Goal: Use online tool/utility: Utilize a website feature to perform a specific function

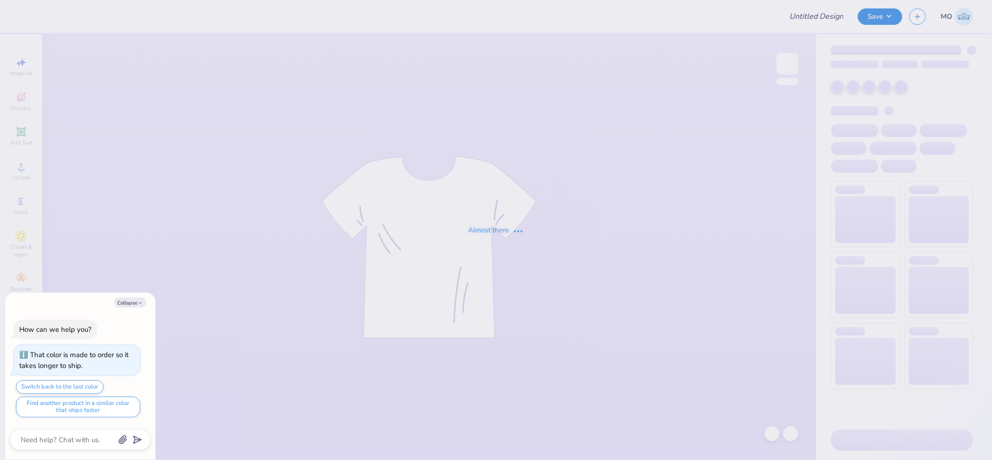
type input "AXO PR merch"
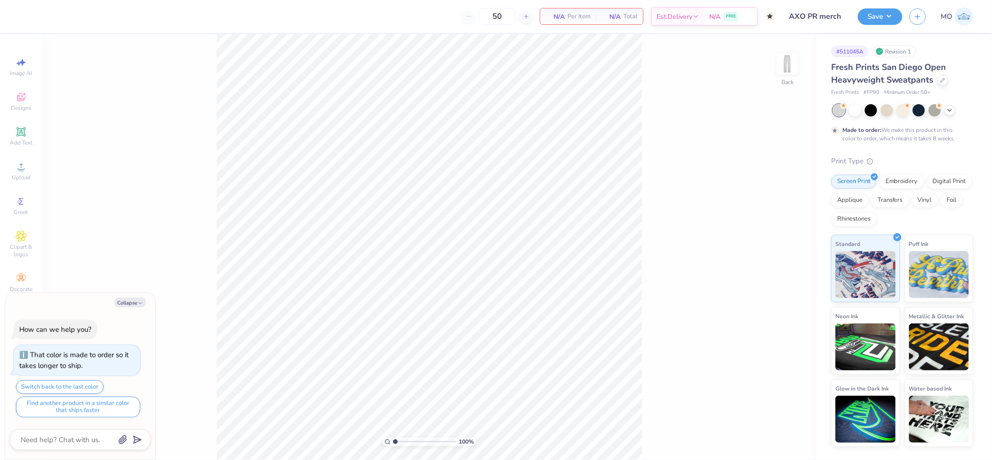
type textarea "x"
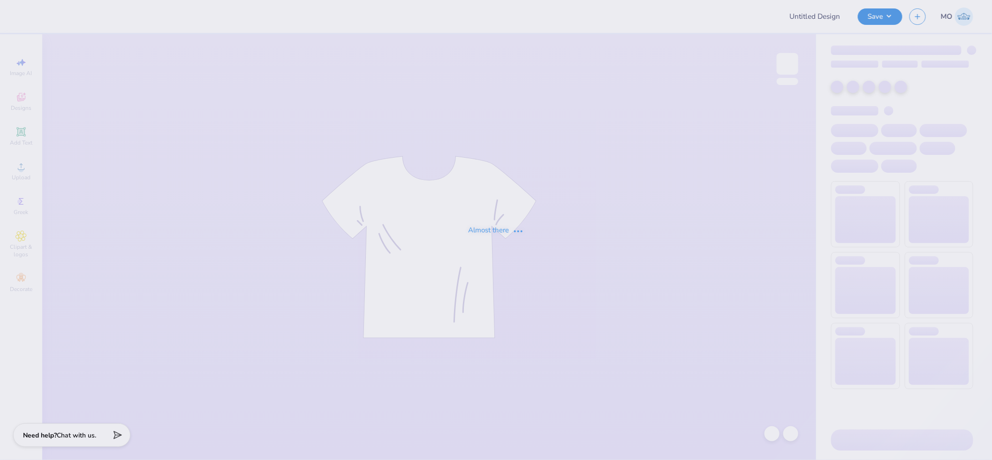
type input "AXO PR merch"
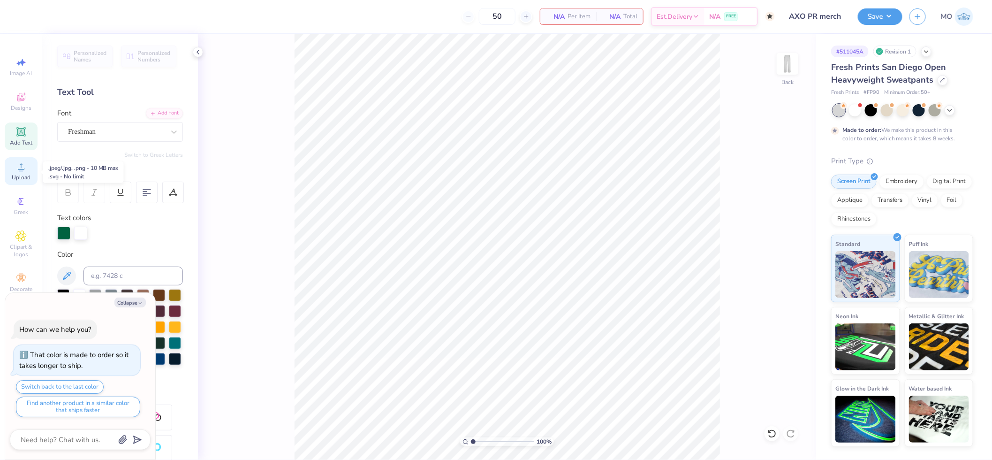
click at [23, 171] on circle at bounding box center [20, 169] width 5 height 5
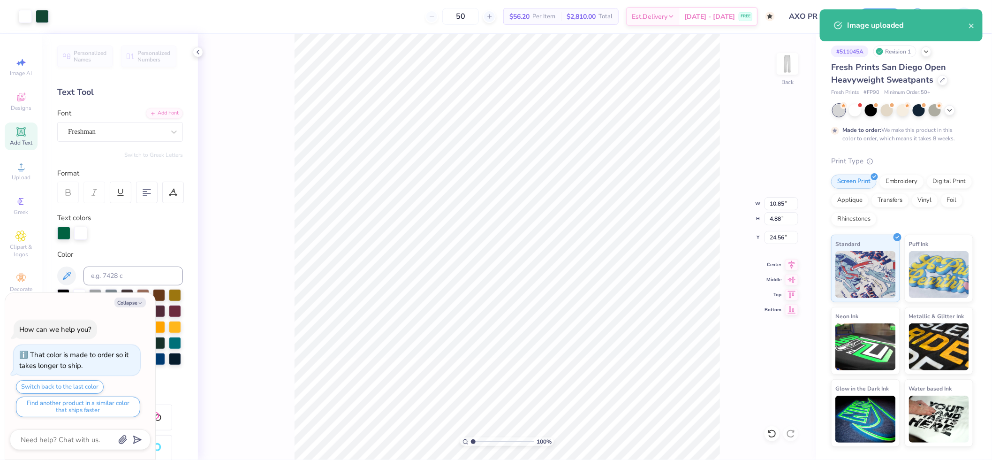
type textarea "x"
type input "6.10"
type input "2.74"
type input "26.70"
type textarea "x"
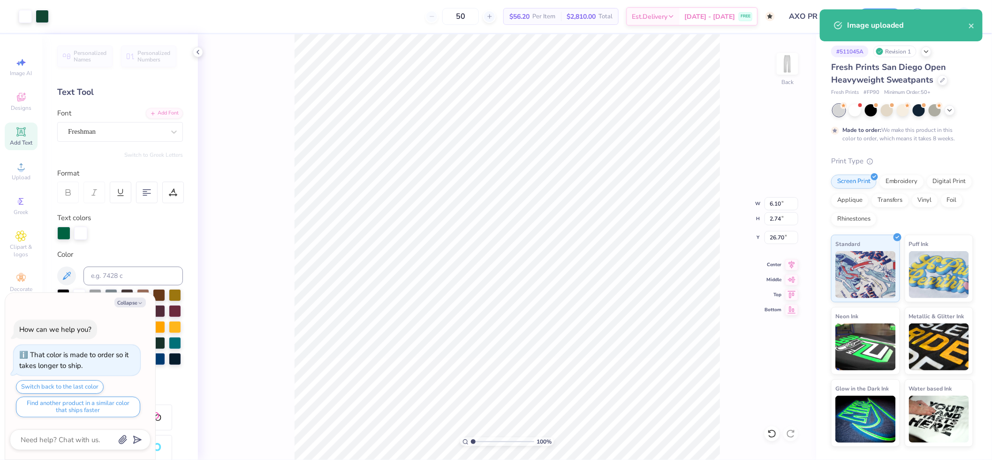
type input "15.08"
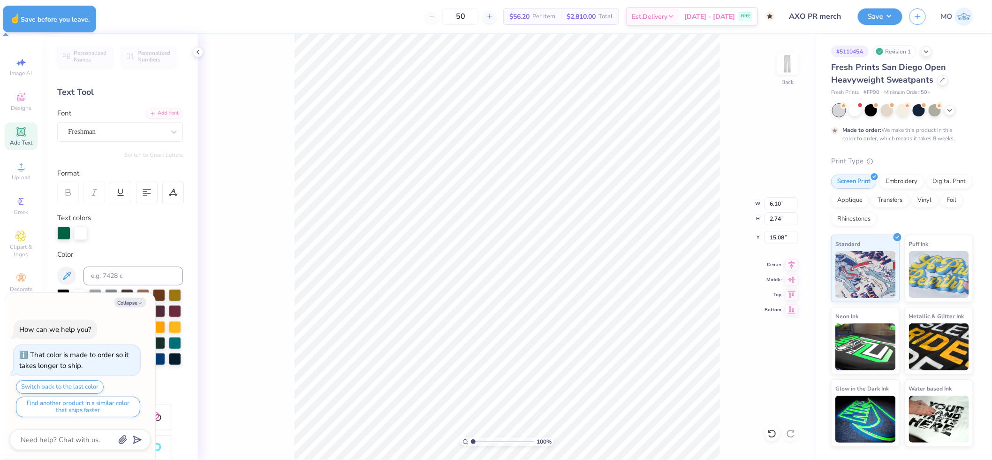
type textarea "x"
